Goal: Task Accomplishment & Management: Complete application form

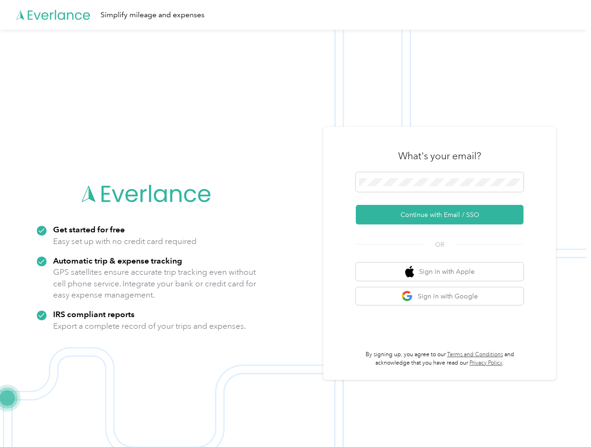
click at [295, 224] on img at bounding box center [293, 253] width 586 height 447
click at [295, 15] on div "Simplify mileage and expenses" at bounding box center [293, 15] width 586 height 30
click at [443, 215] on button "Continue with Email / SSO" at bounding box center [440, 215] width 168 height 20
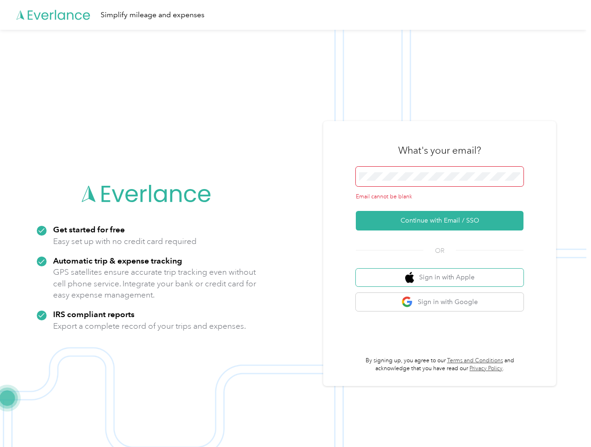
click at [443, 272] on button "Sign in with Apple" at bounding box center [440, 278] width 168 height 18
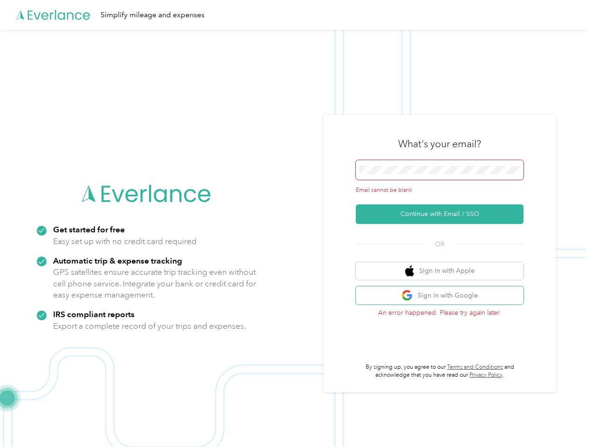
click at [443, 296] on button "Sign in with Google" at bounding box center [440, 295] width 168 height 18
